Goal: Information Seeking & Learning: Stay updated

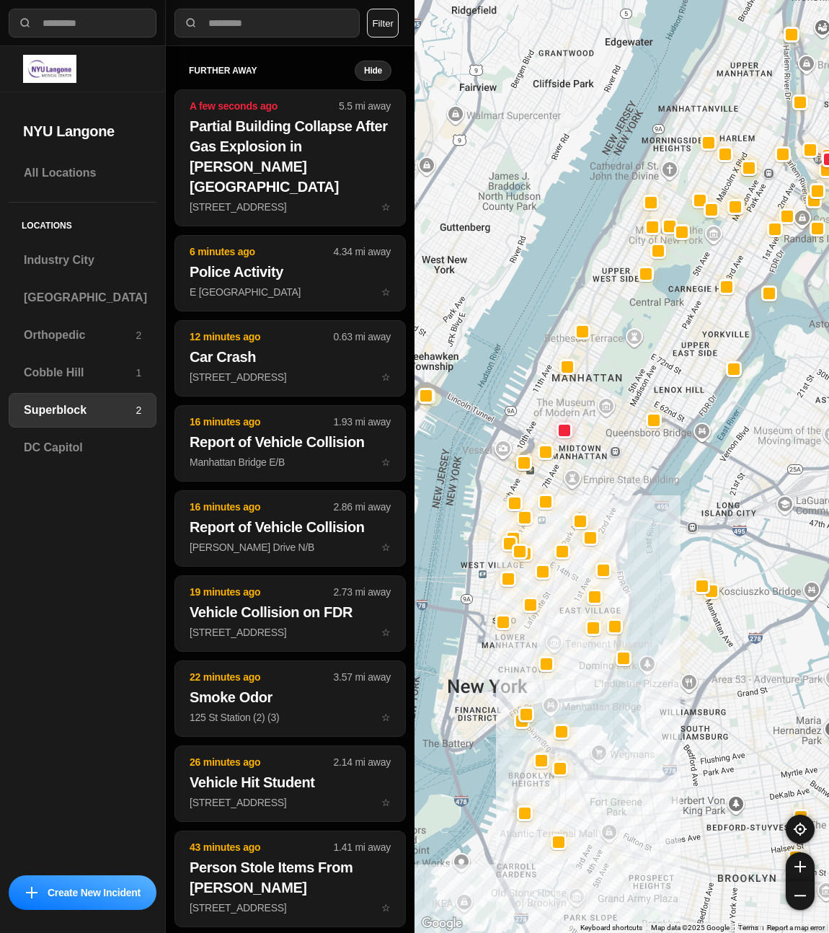
select select "*"
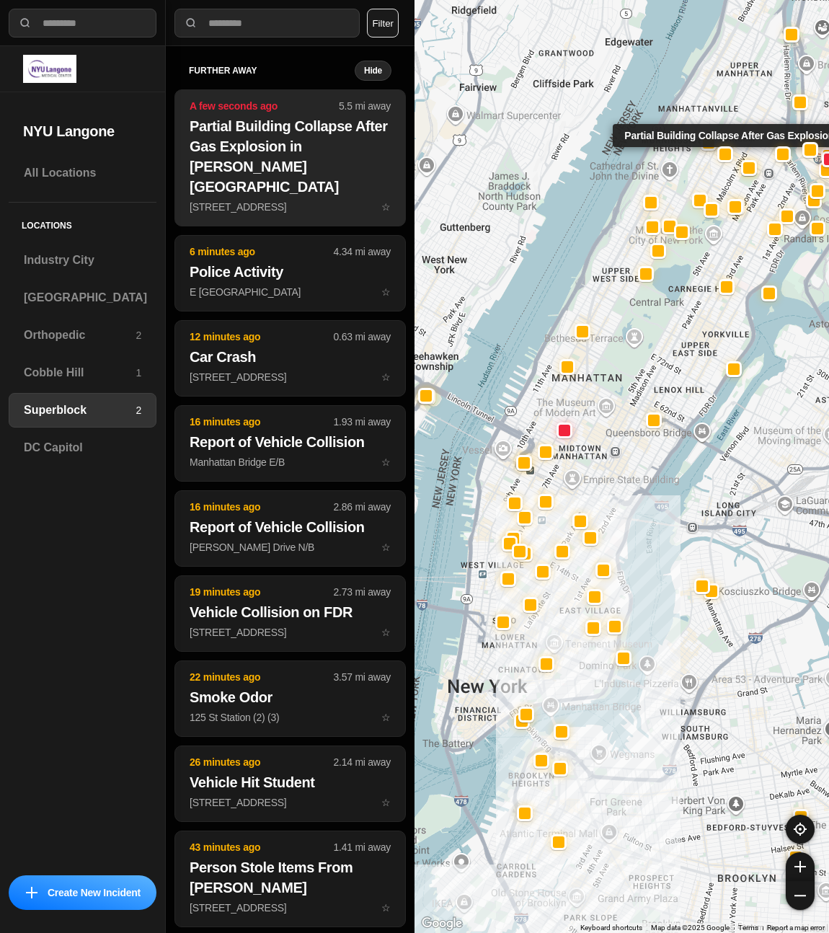
click at [273, 125] on h2 "Partial Building Collapse After Gas Explosion in [PERSON_NAME][GEOGRAPHIC_DATA]" at bounding box center [290, 156] width 201 height 81
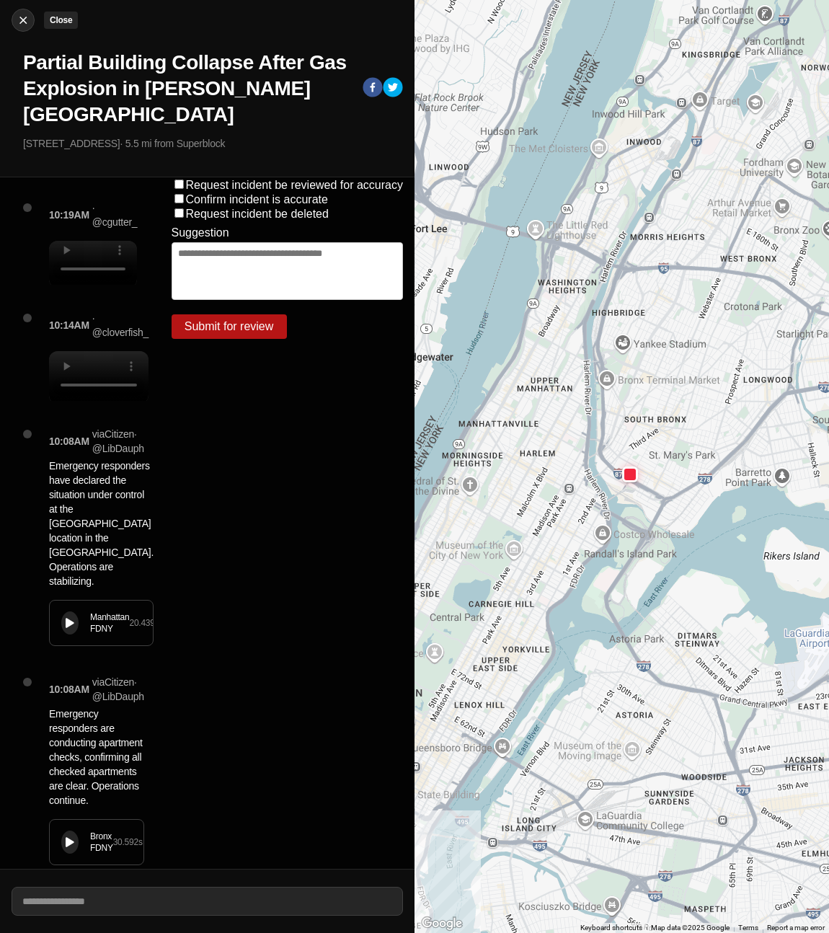
click at [19, 24] on img at bounding box center [23, 20] width 14 height 14
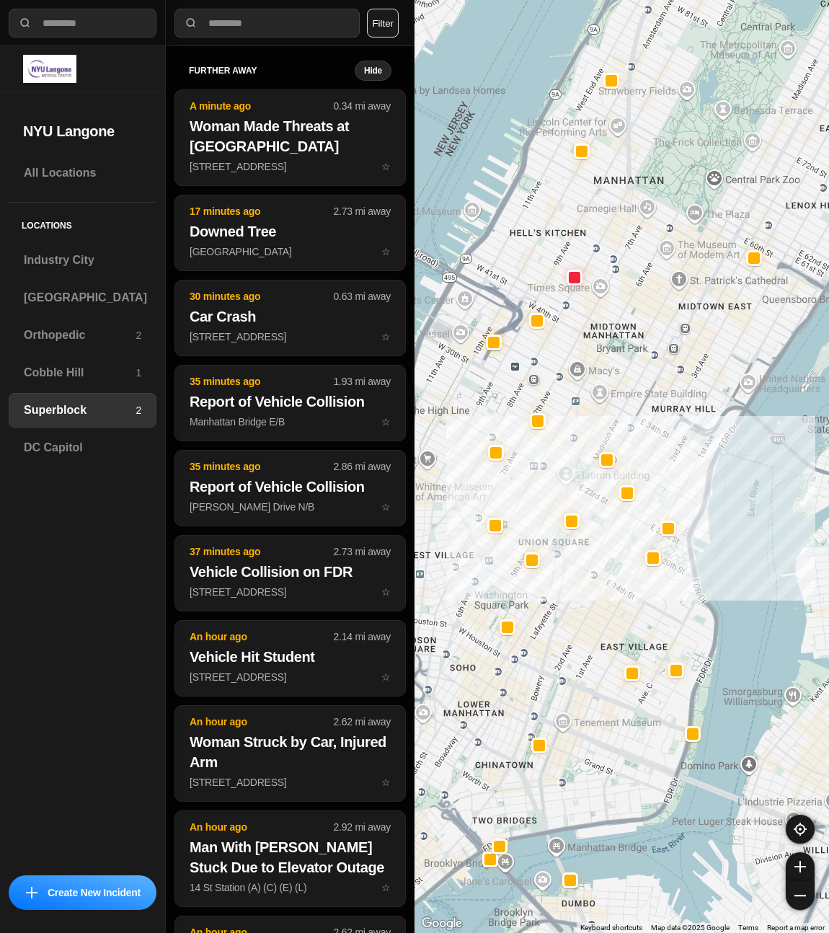
drag, startPoint x: 590, startPoint y: 396, endPoint x: 653, endPoint y: 401, distance: 62.9
click at [653, 401] on div at bounding box center [621, 466] width 414 height 933
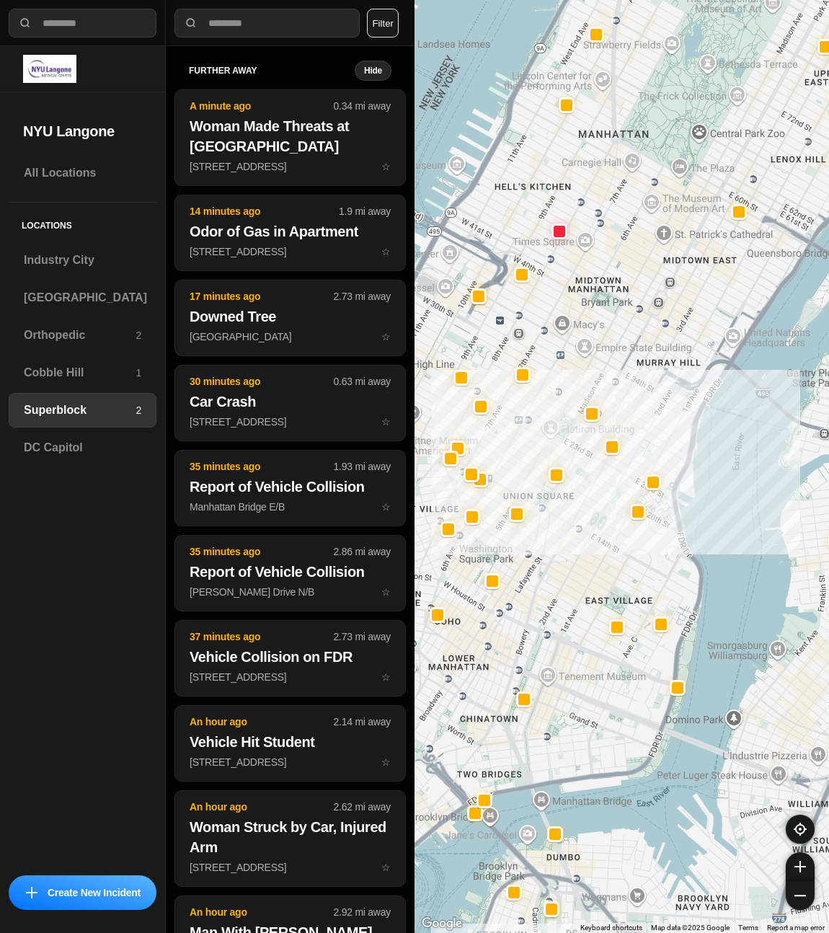
click at [386, 19] on button "Filter" at bounding box center [383, 23] width 32 height 29
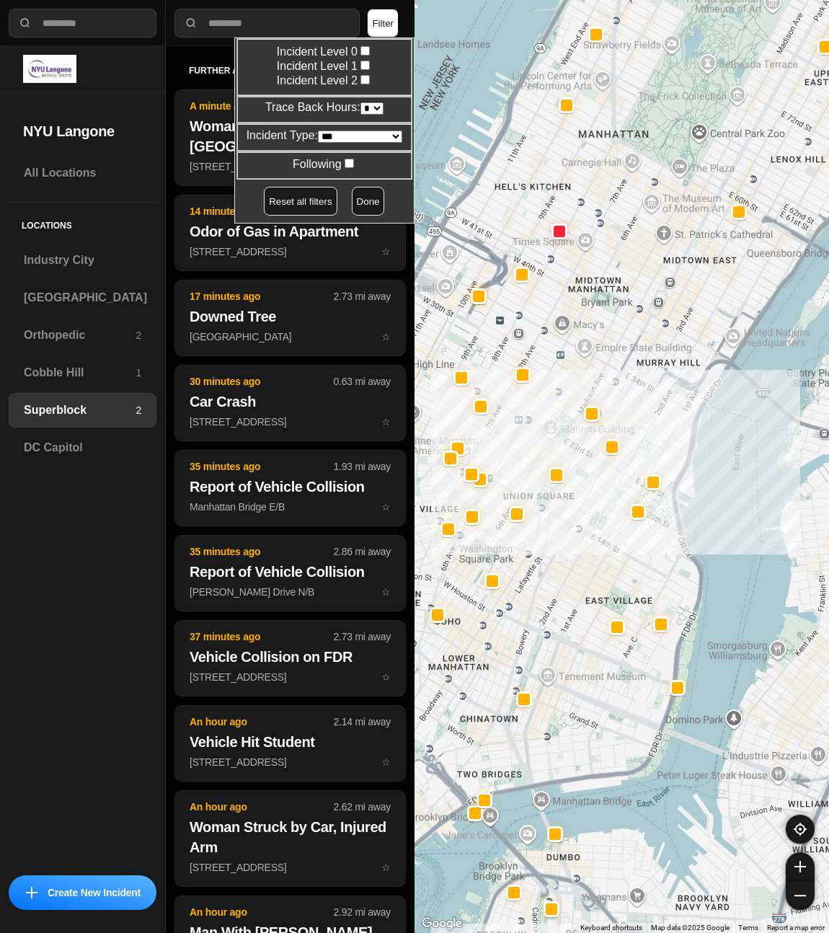
click at [365, 104] on select "* * * * **" at bounding box center [371, 108] width 23 height 12
select select "*"
click at [360, 102] on select "* * * * **" at bounding box center [371, 108] width 23 height 12
click at [356, 192] on button "Done" at bounding box center [368, 201] width 33 height 29
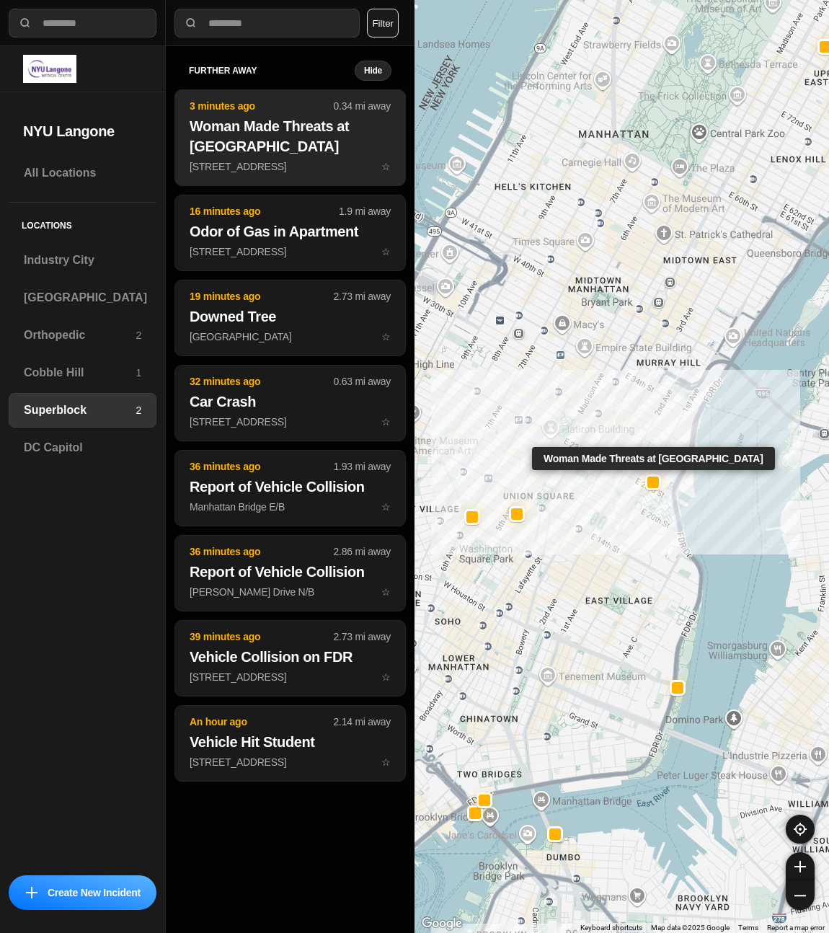
click at [282, 123] on h2 "Woman Made Threats at [GEOGRAPHIC_DATA]" at bounding box center [290, 136] width 201 height 40
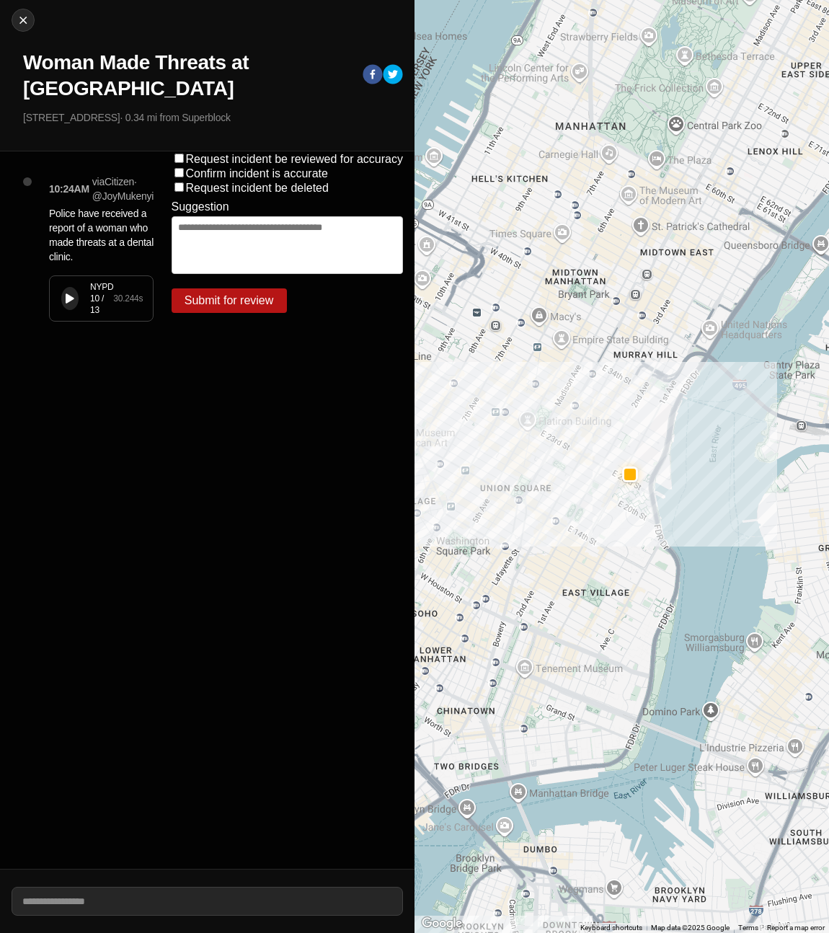
click at [66, 292] on button at bounding box center [69, 298] width 17 height 23
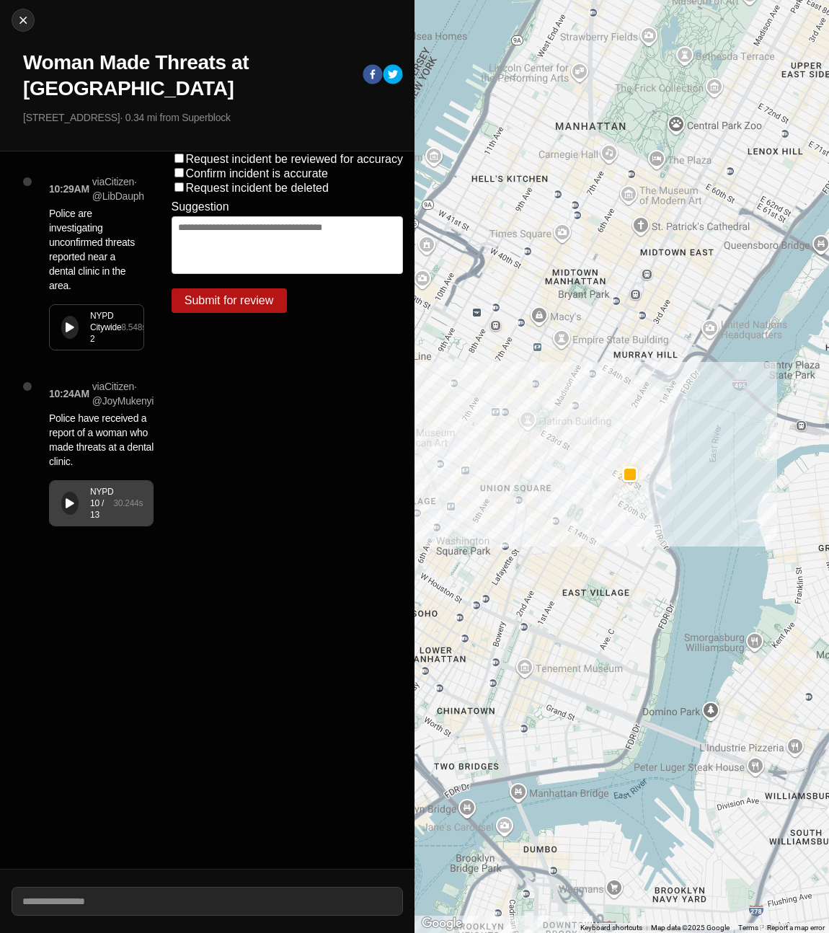
click at [59, 319] on div "NYPD Citywide 2 8.548 s" at bounding box center [97, 327] width 94 height 45
click at [67, 506] on icon at bounding box center [70, 503] width 9 height 9
click at [71, 330] on icon at bounding box center [70, 327] width 9 height 9
click at [19, 22] on img at bounding box center [23, 20] width 14 height 14
select select "*"
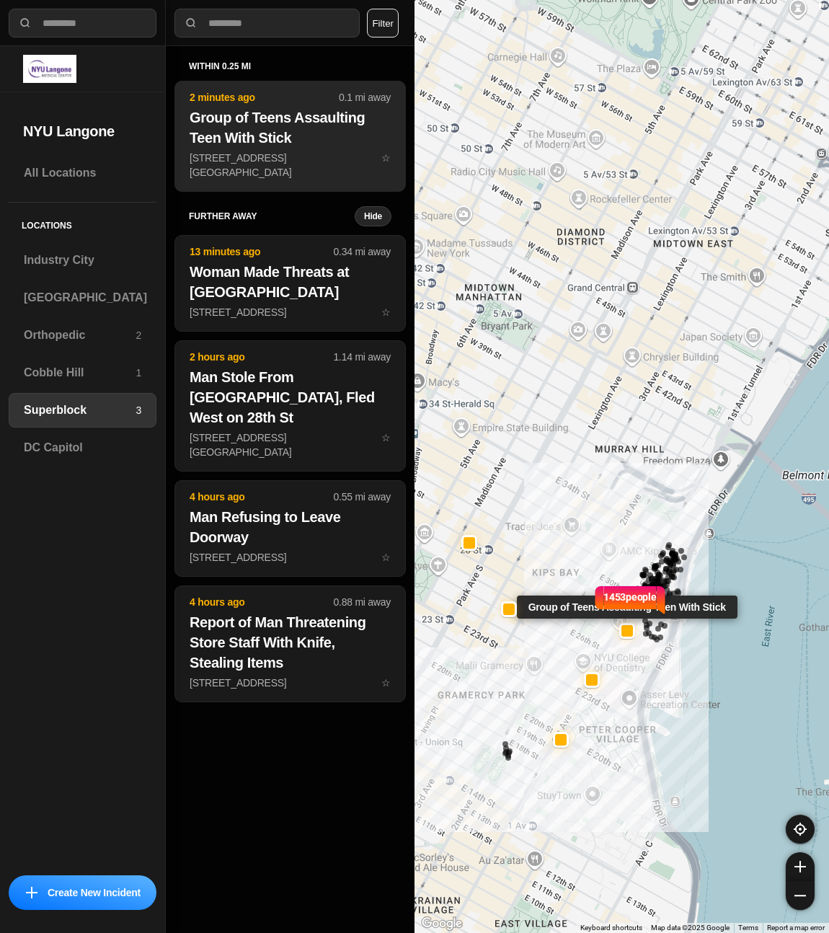
click at [306, 166] on button "2 minutes ago 0.1 mi away Group of Teens Assaulting Teen With Stick E 28th St &…" at bounding box center [289, 136] width 231 height 111
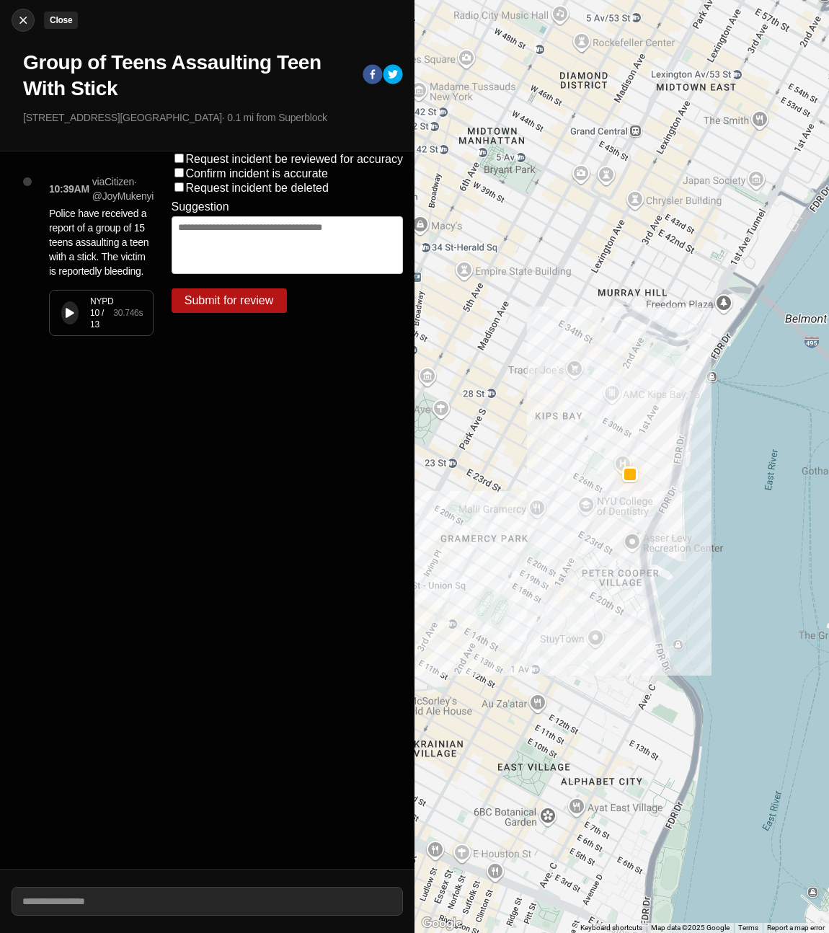
click at [19, 12] on button "Close" at bounding box center [23, 20] width 23 height 23
select select "*"
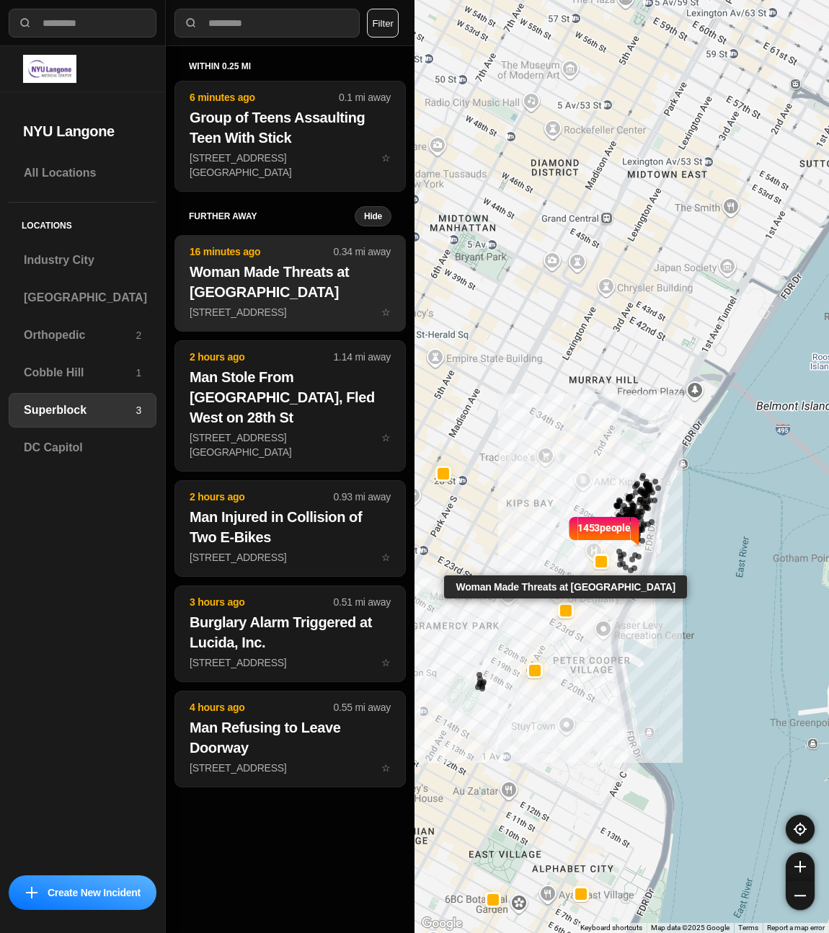
click at [317, 275] on h2 "Woman Made Threats at [GEOGRAPHIC_DATA]" at bounding box center [290, 282] width 201 height 40
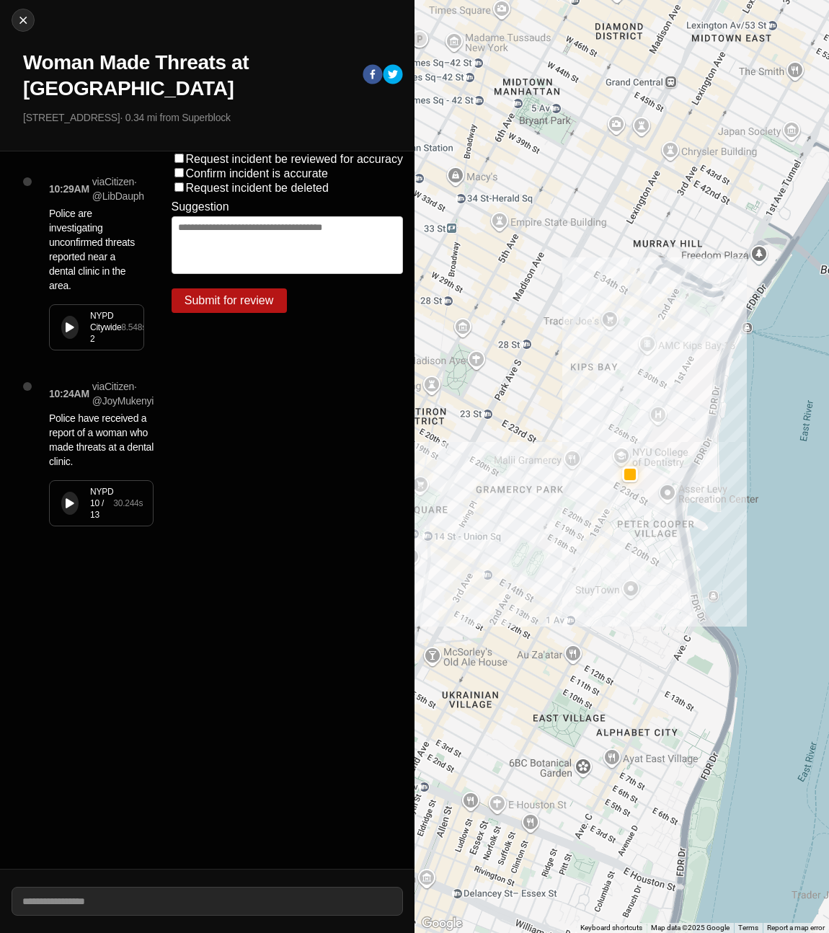
click at [184, 185] on div "Request incident be deleted" at bounding box center [250, 187] width 157 height 14
click at [213, 242] on textarea at bounding box center [288, 245] width 232 height 58
type textarea "**********"
click at [188, 306] on button "Submit for review" at bounding box center [229, 300] width 115 height 25
click at [27, 12] on button "Close" at bounding box center [23, 20] width 23 height 23
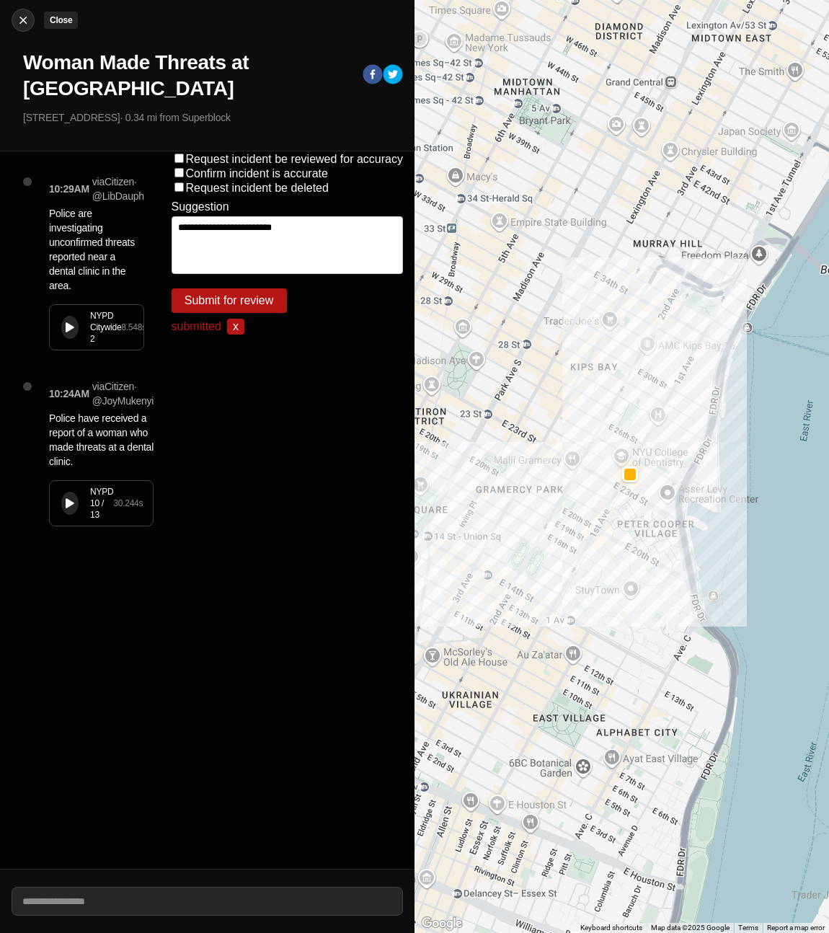
select select "*"
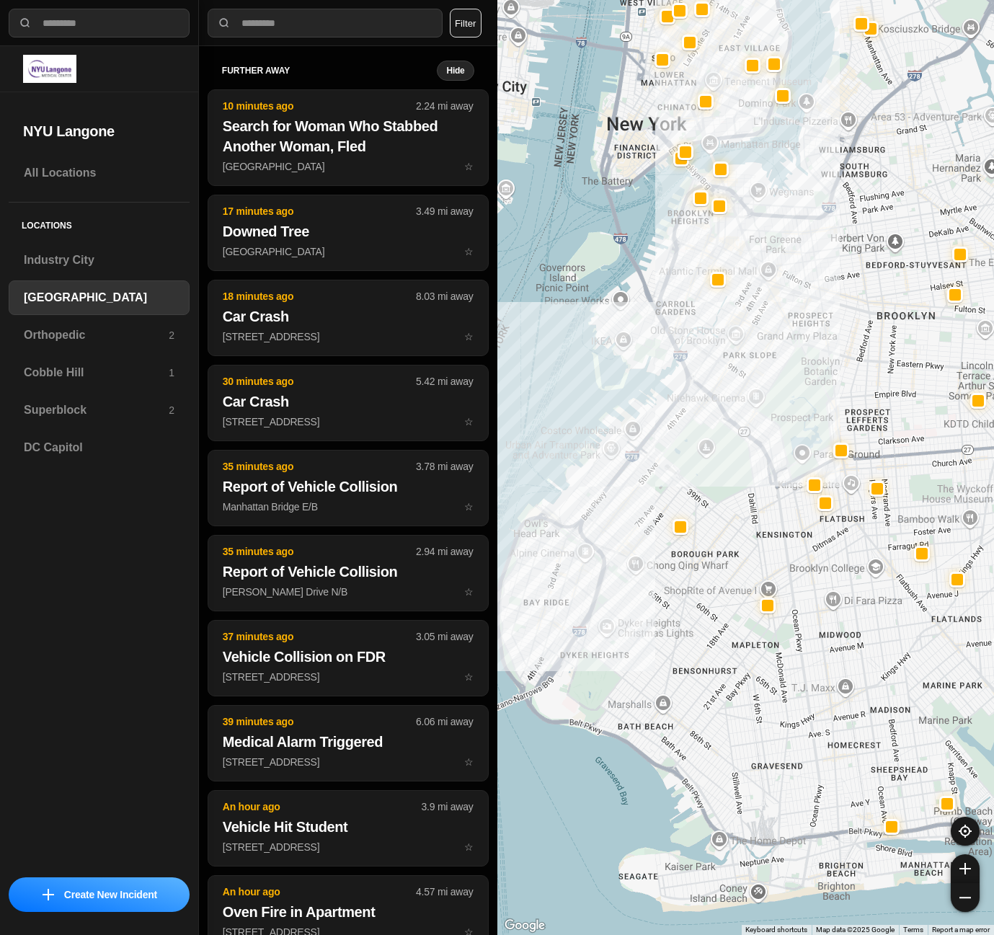
click at [463, 31] on button "Filter" at bounding box center [466, 23] width 32 height 29
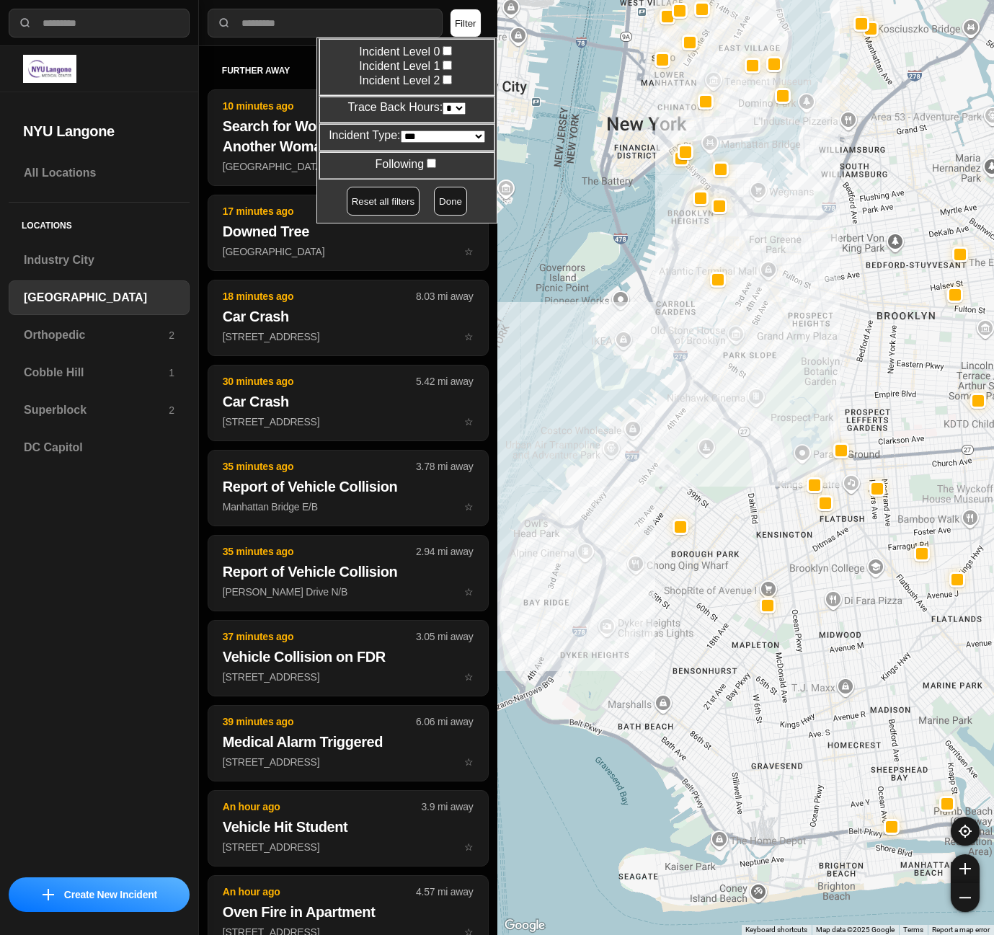
click at [447, 107] on select "* * * * **" at bounding box center [454, 108] width 23 height 12
select select "*"
click at [443, 102] on select "* * * * **" at bounding box center [454, 108] width 23 height 12
click at [437, 197] on button "Done" at bounding box center [450, 201] width 33 height 29
